Goal: Information Seeking & Learning: Understand process/instructions

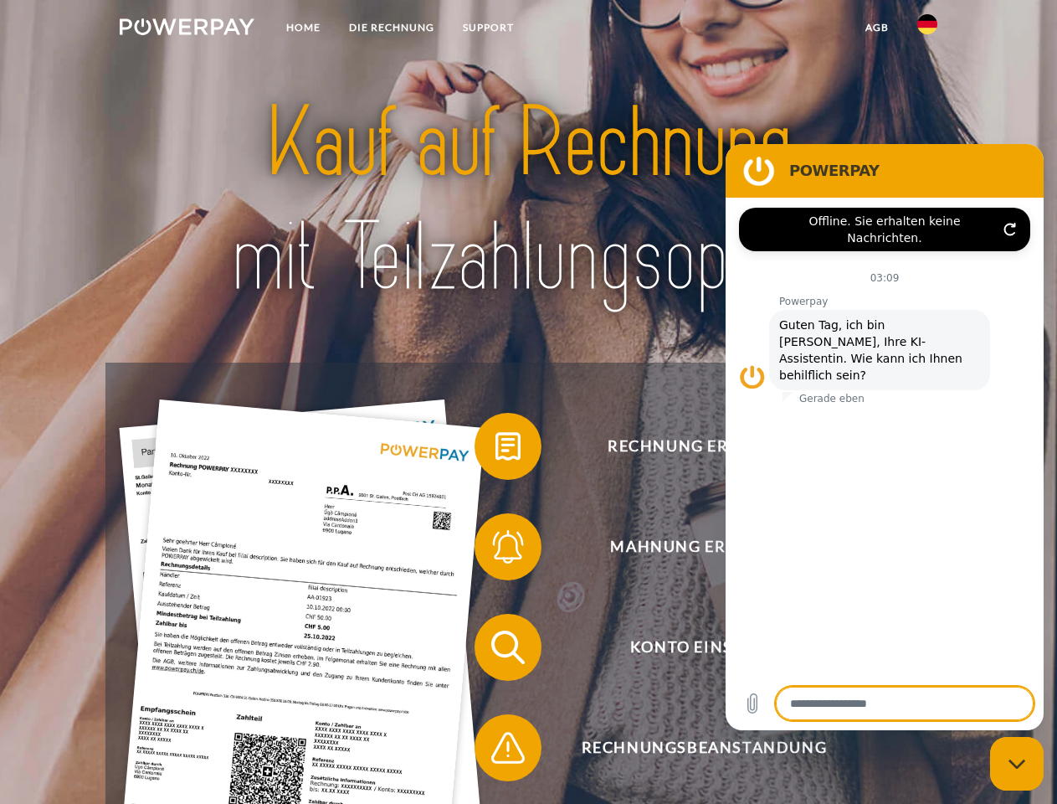
click at [187, 29] on img at bounding box center [187, 26] width 135 height 17
click at [927, 29] on img at bounding box center [927, 24] width 20 height 20
click at [876, 28] on link "agb" at bounding box center [877, 28] width 52 height 30
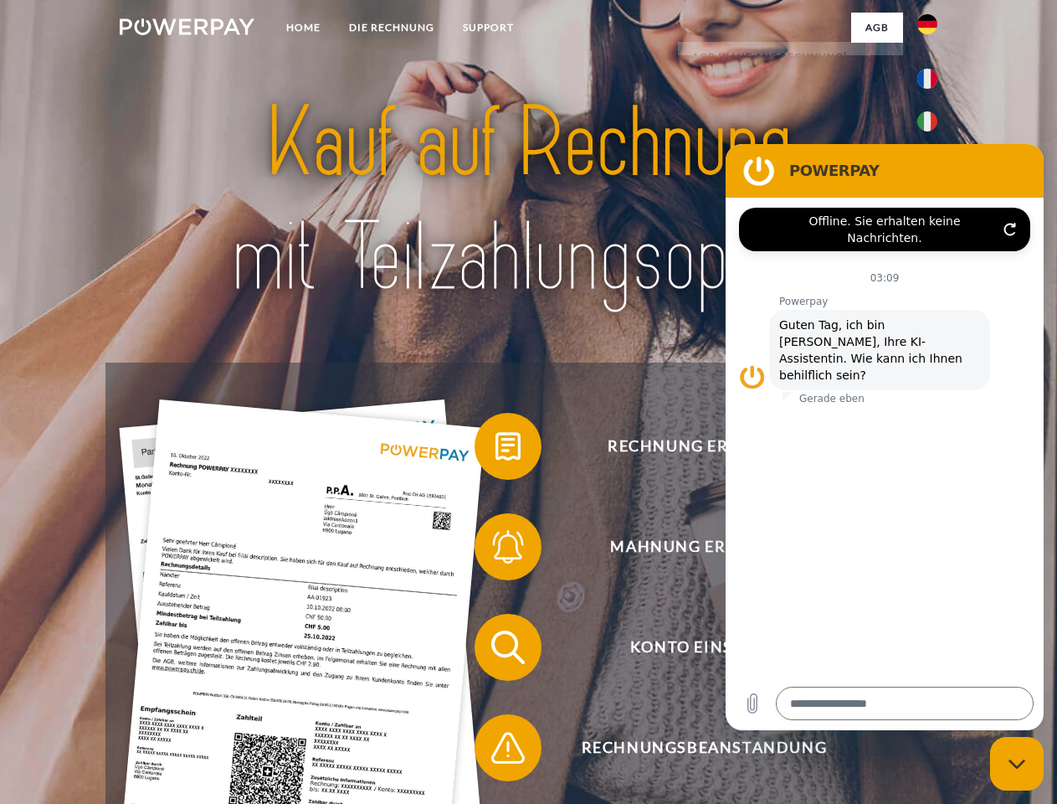
click at [495, 449] on span at bounding box center [483, 446] width 84 height 84
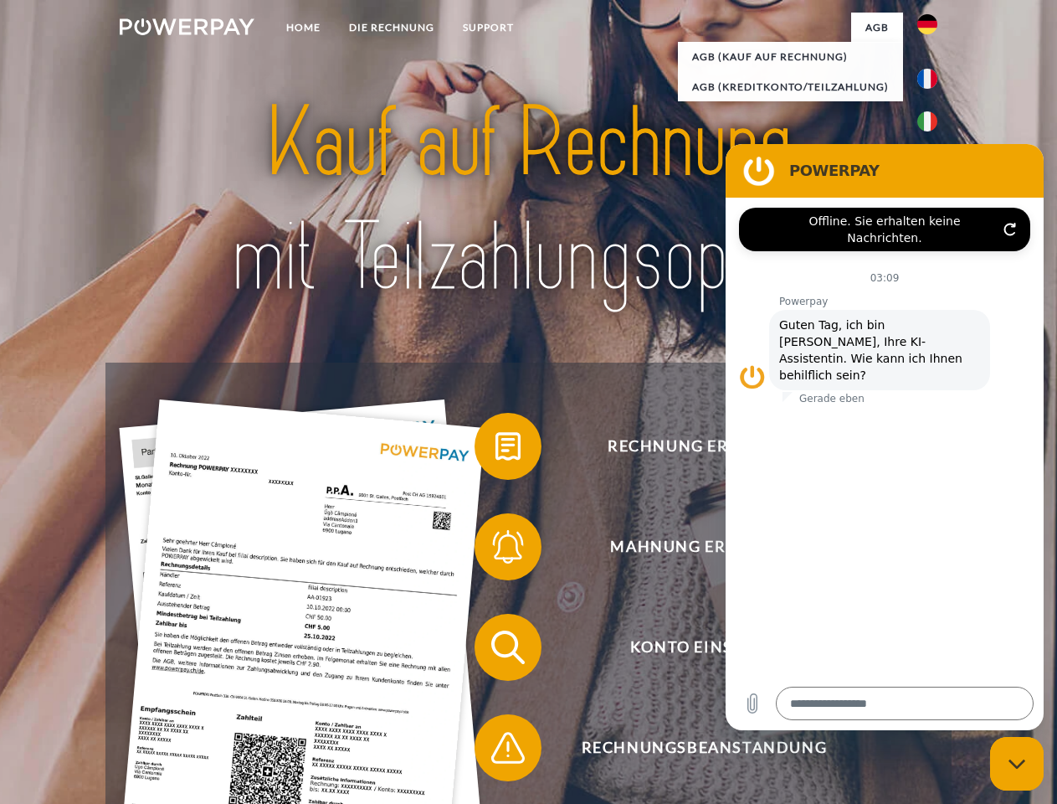
click at [495, 550] on span at bounding box center [483, 547] width 84 height 84
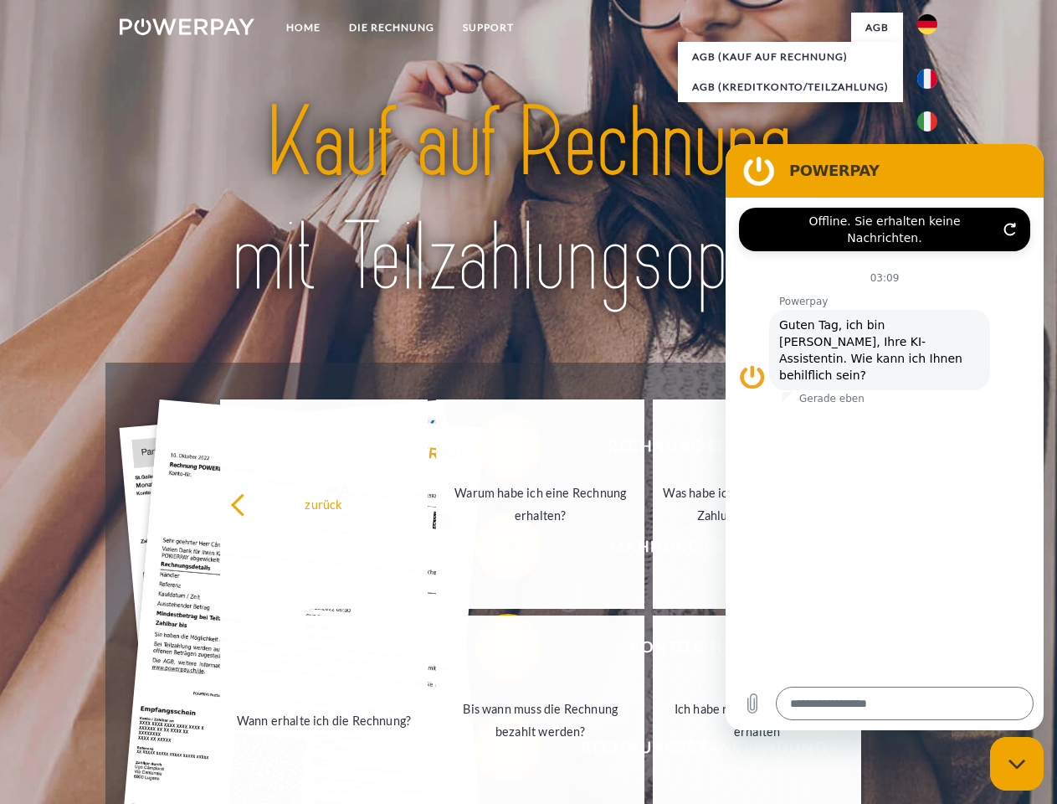
click at [495, 650] on link "Bis wann muss die Rechnung bezahlt werden?" at bounding box center [540, 719] width 208 height 209
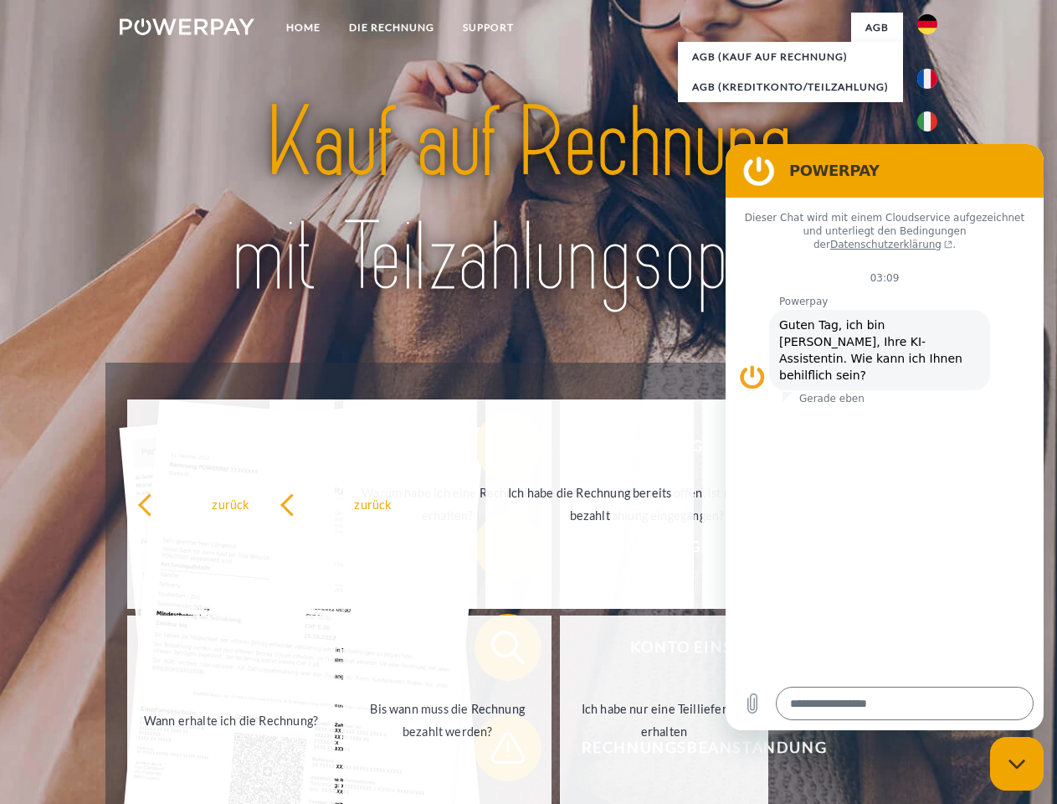
click at [495, 751] on span at bounding box center [483, 748] width 84 height 84
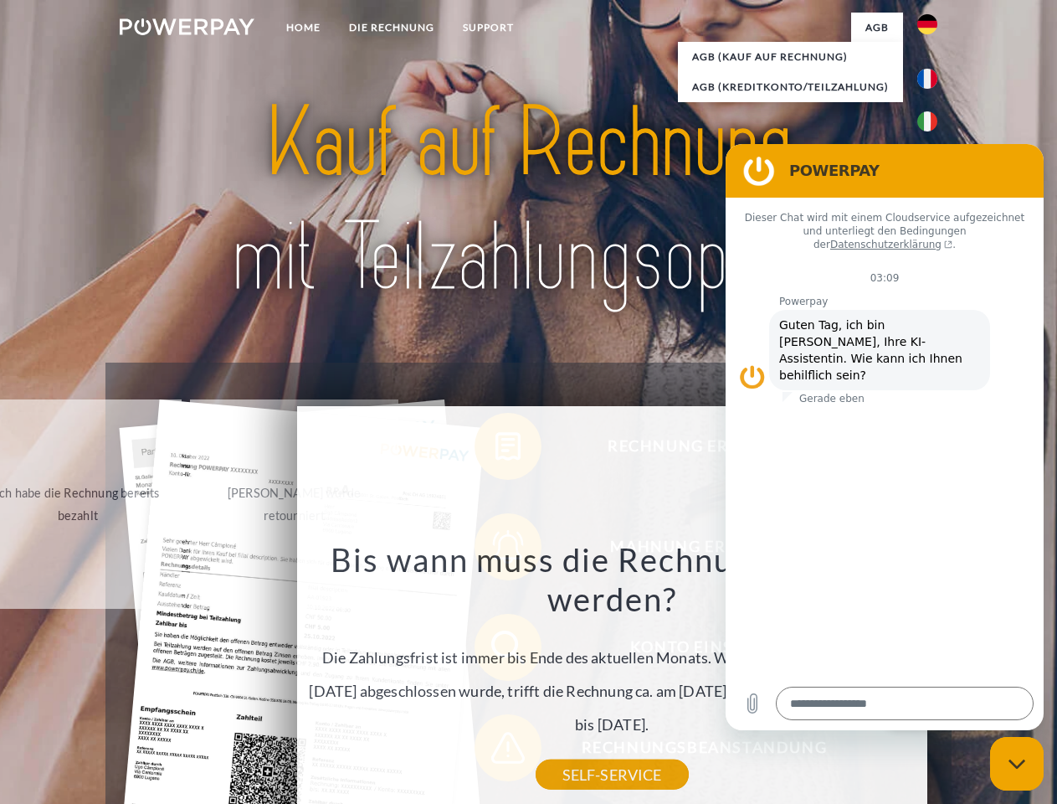
click at [1017, 763] on icon "Messaging-Fenster schließen" at bounding box center [1018, 763] width 18 height 11
type textarea "*"
